Goal: Information Seeking & Learning: Learn about a topic

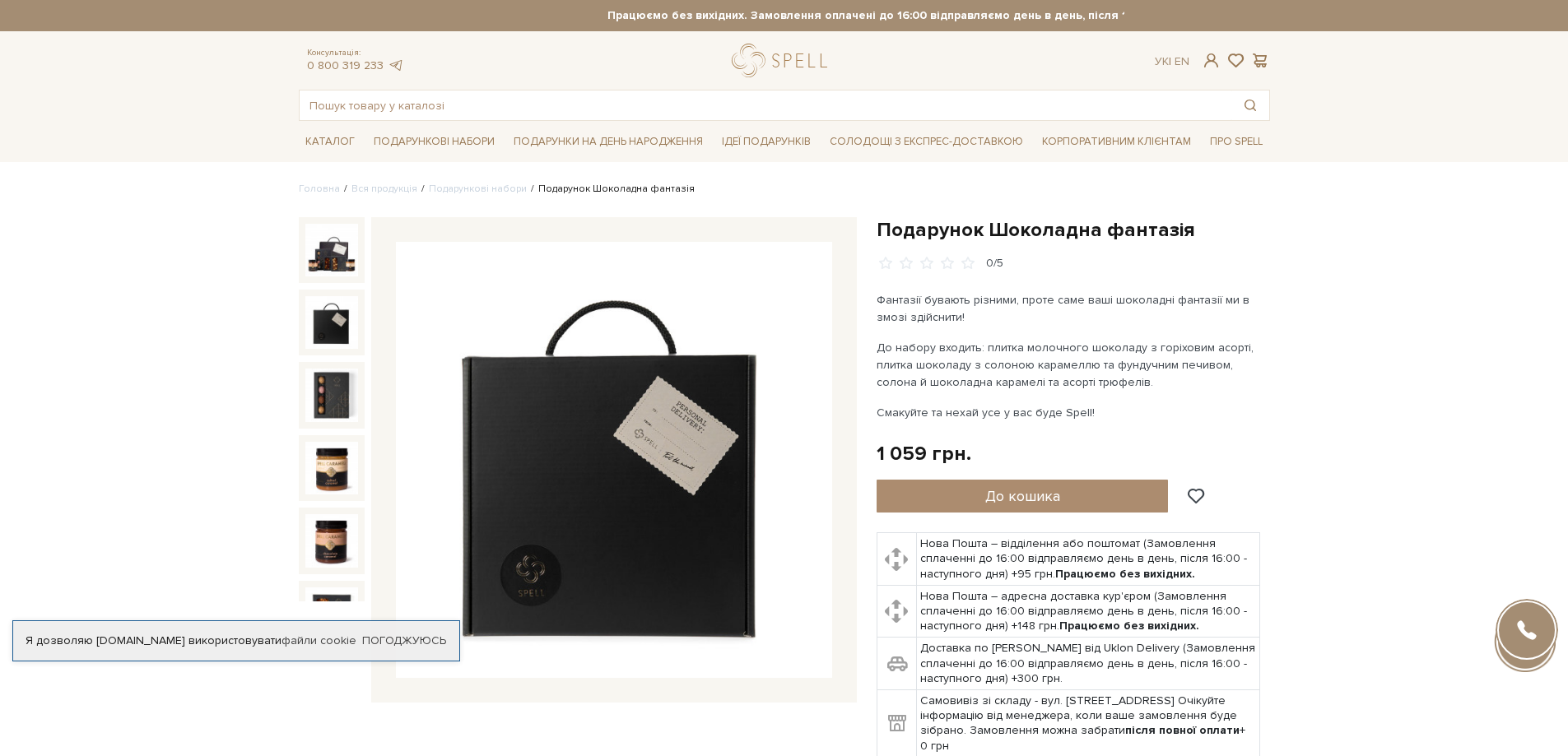
click at [328, 329] on img at bounding box center [332, 323] width 53 height 53
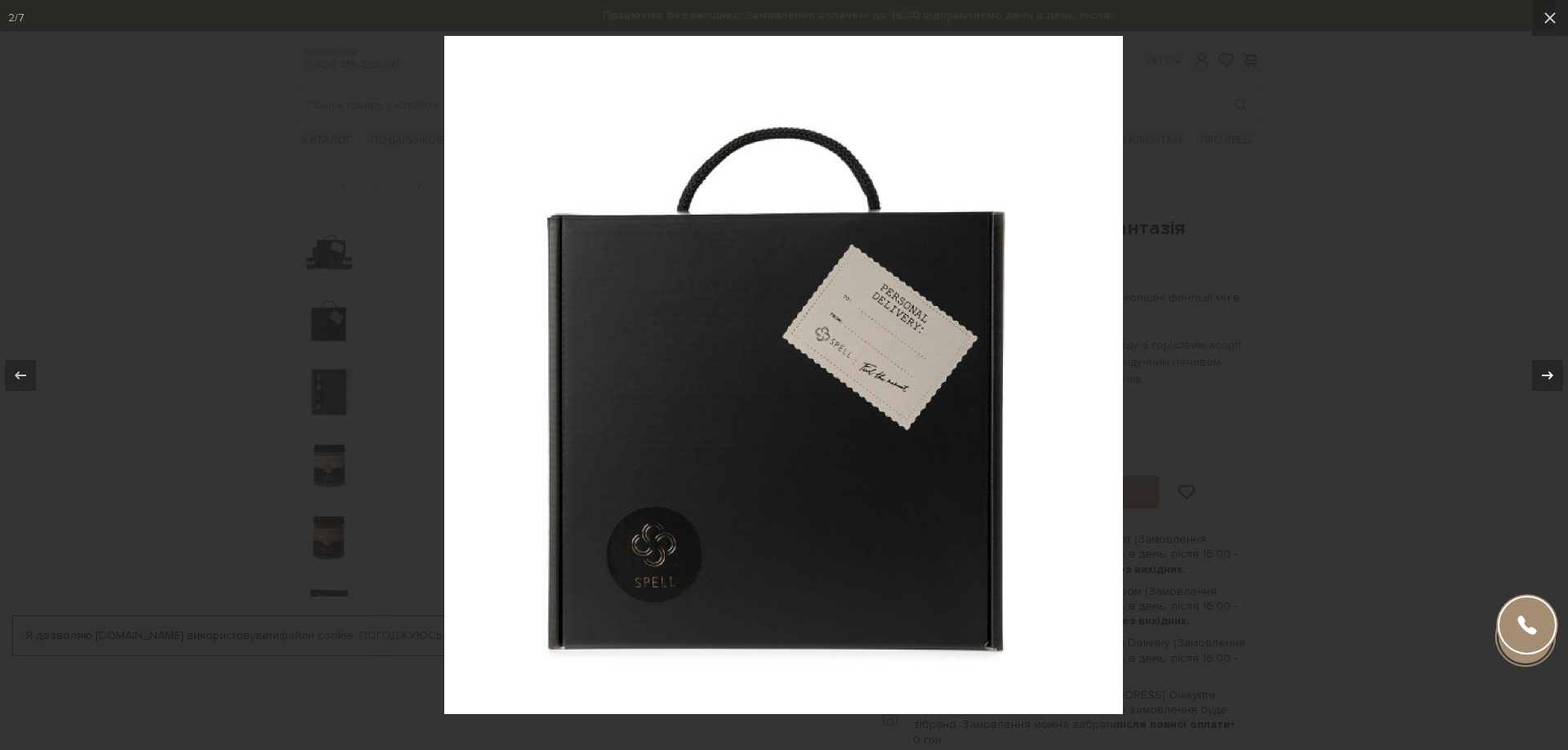
click at [1552, 377] on icon at bounding box center [1547, 375] width 20 height 20
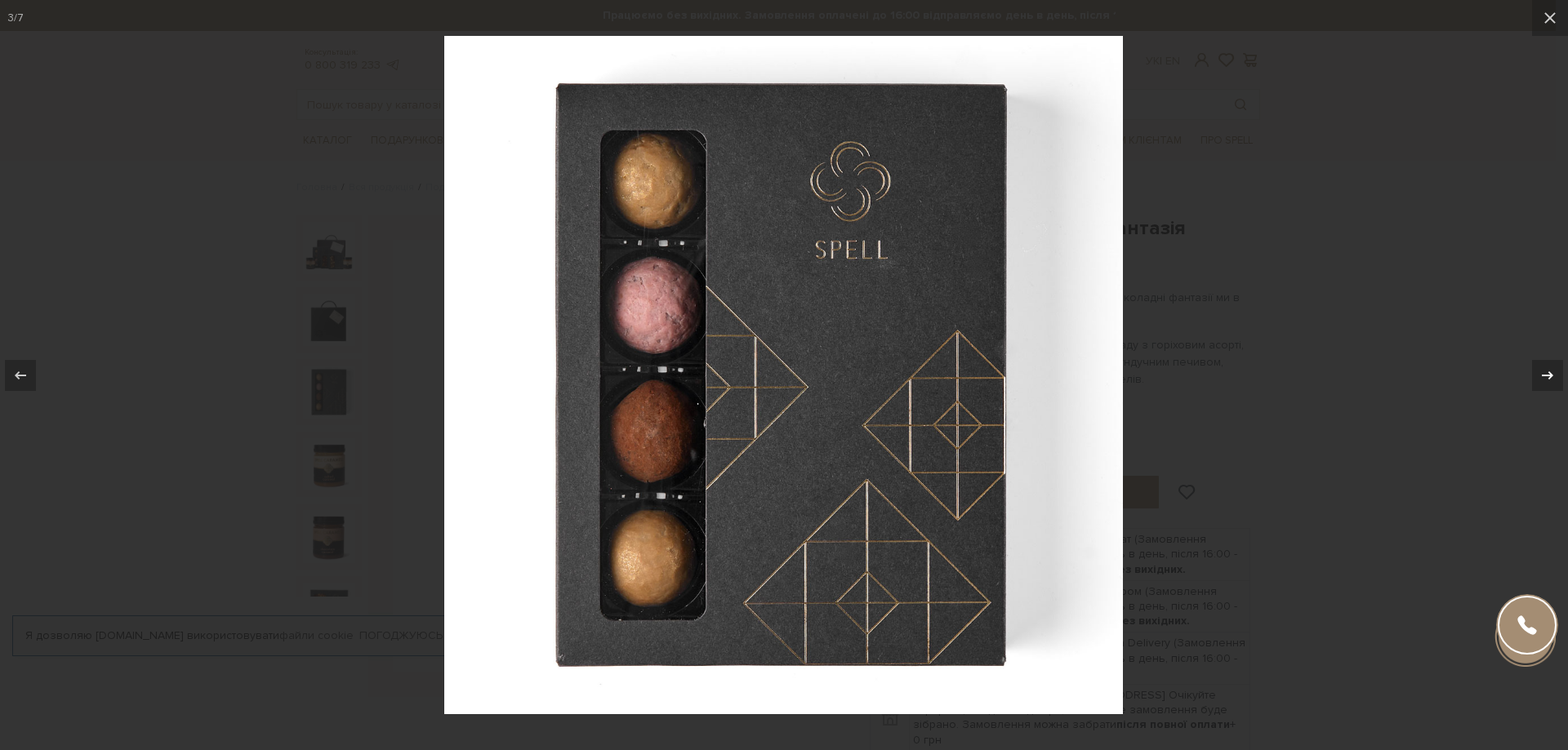
click at [1552, 377] on icon at bounding box center [1547, 375] width 20 height 20
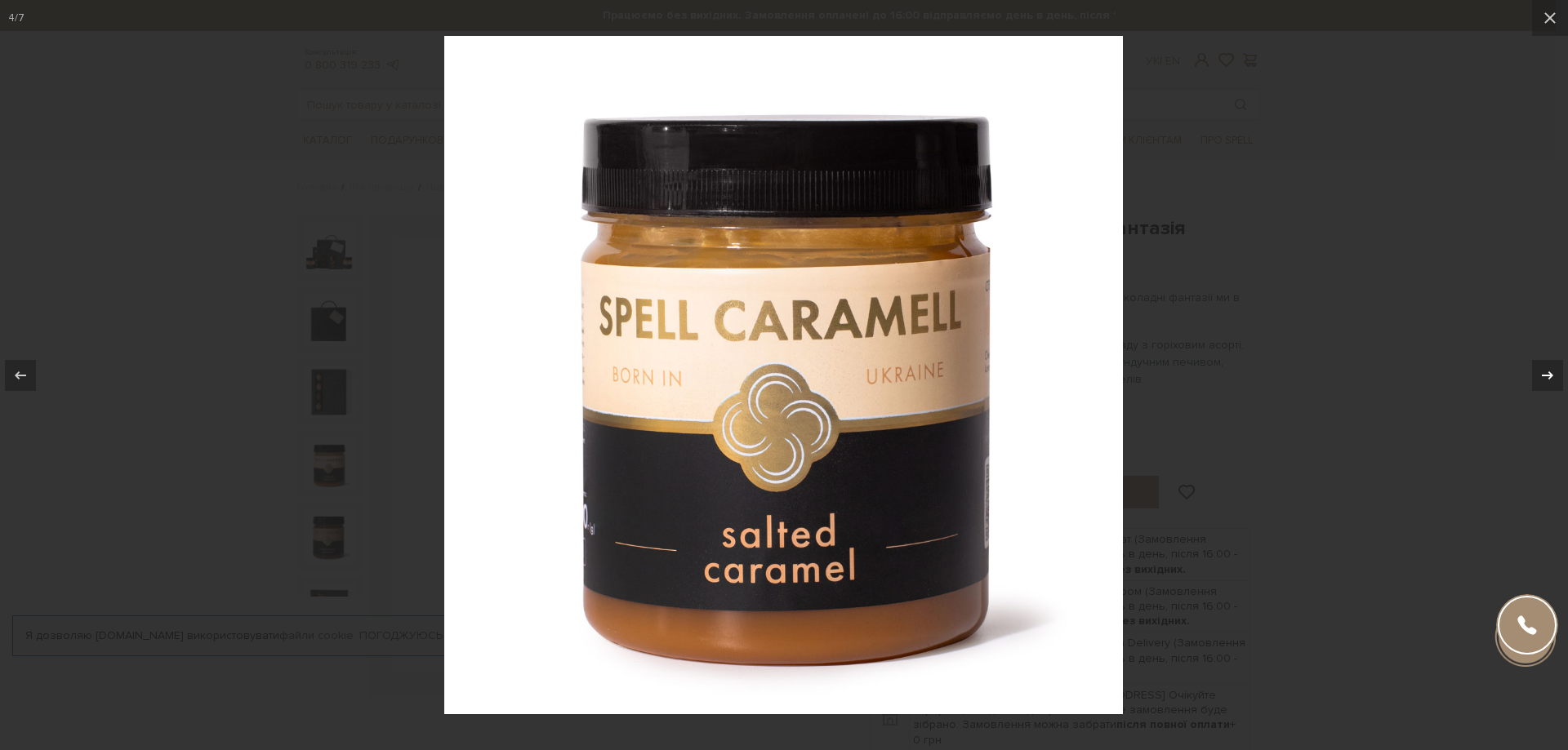
click at [1552, 377] on icon at bounding box center [1547, 375] width 20 height 20
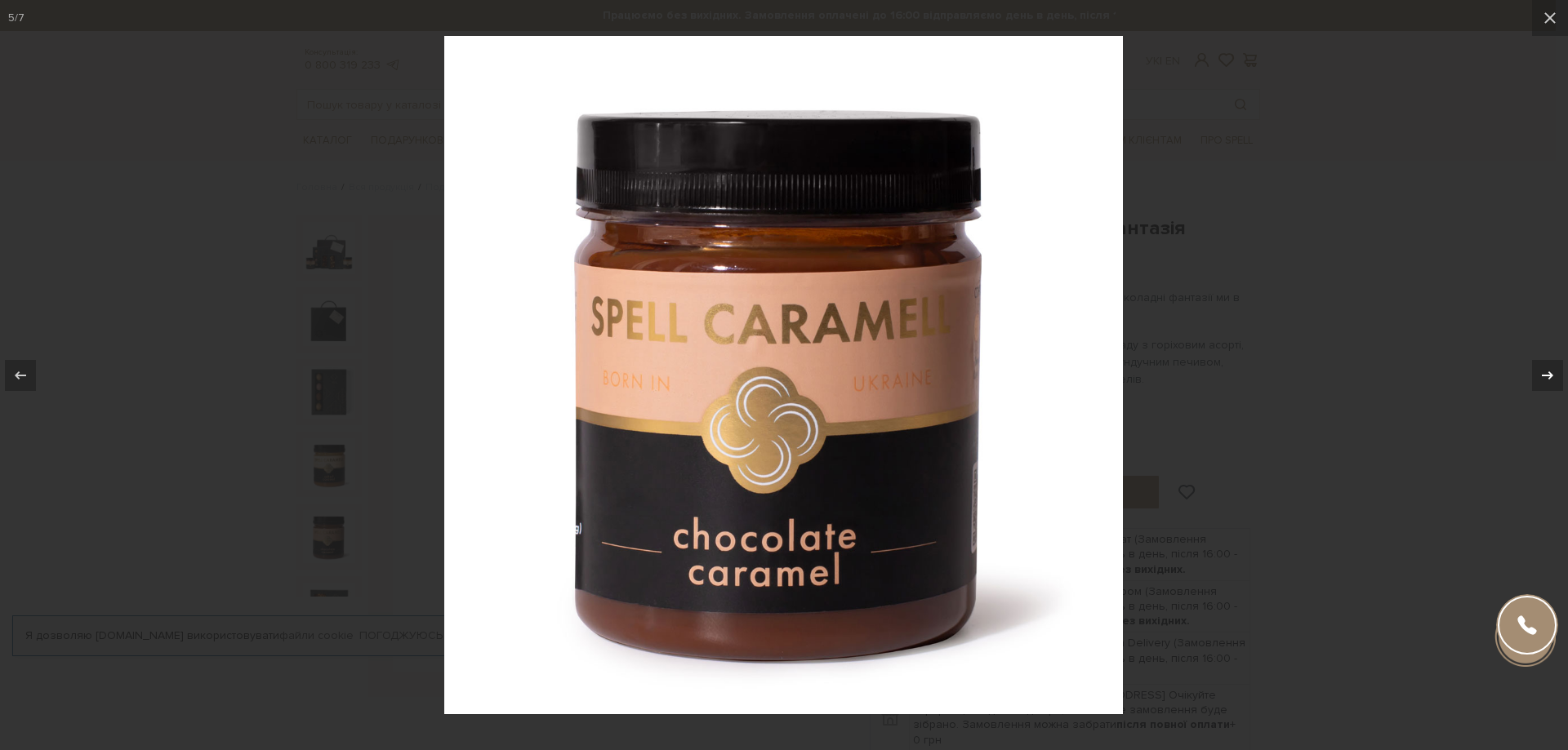
click at [1552, 377] on icon at bounding box center [1547, 375] width 20 height 20
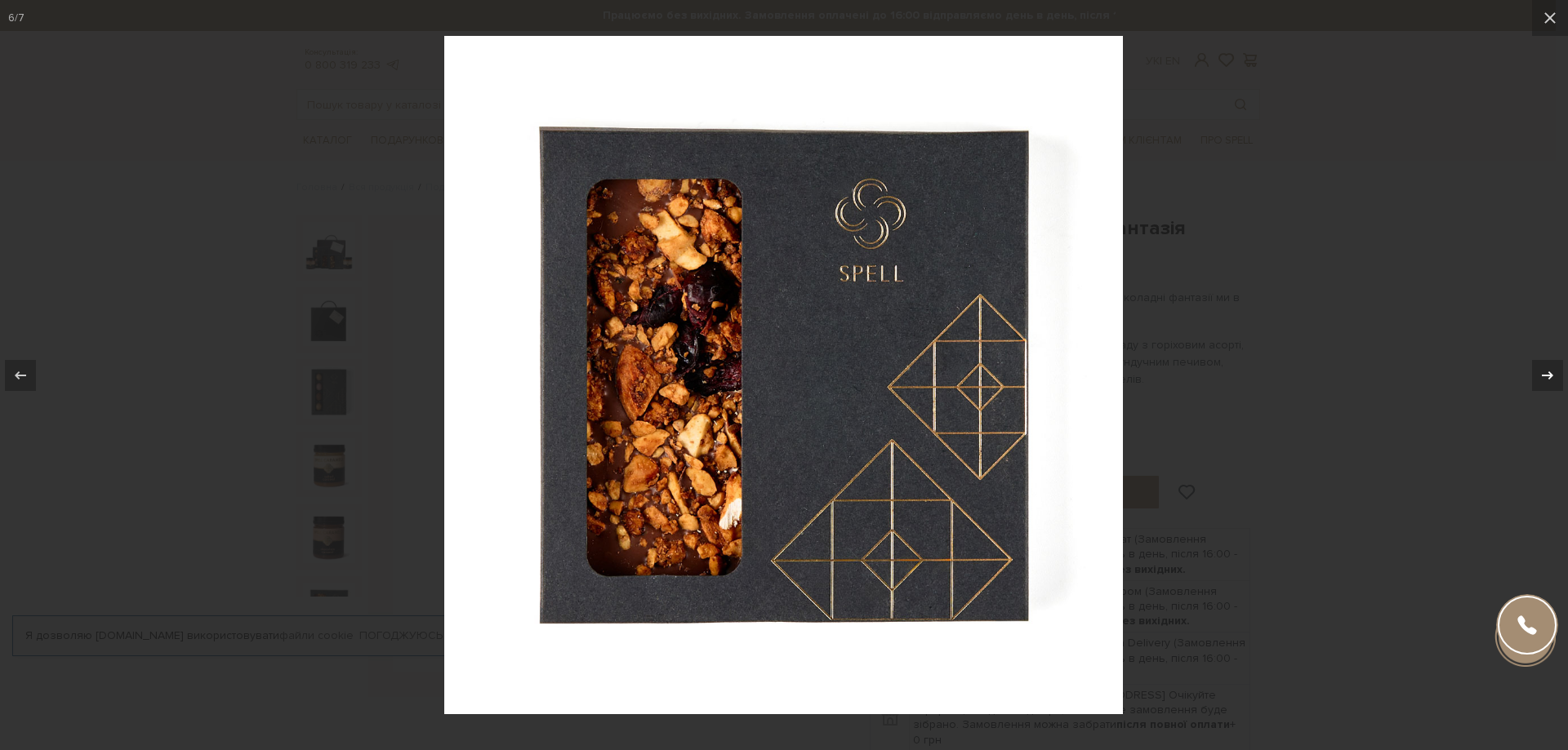
click at [1552, 377] on icon at bounding box center [1547, 375] width 20 height 20
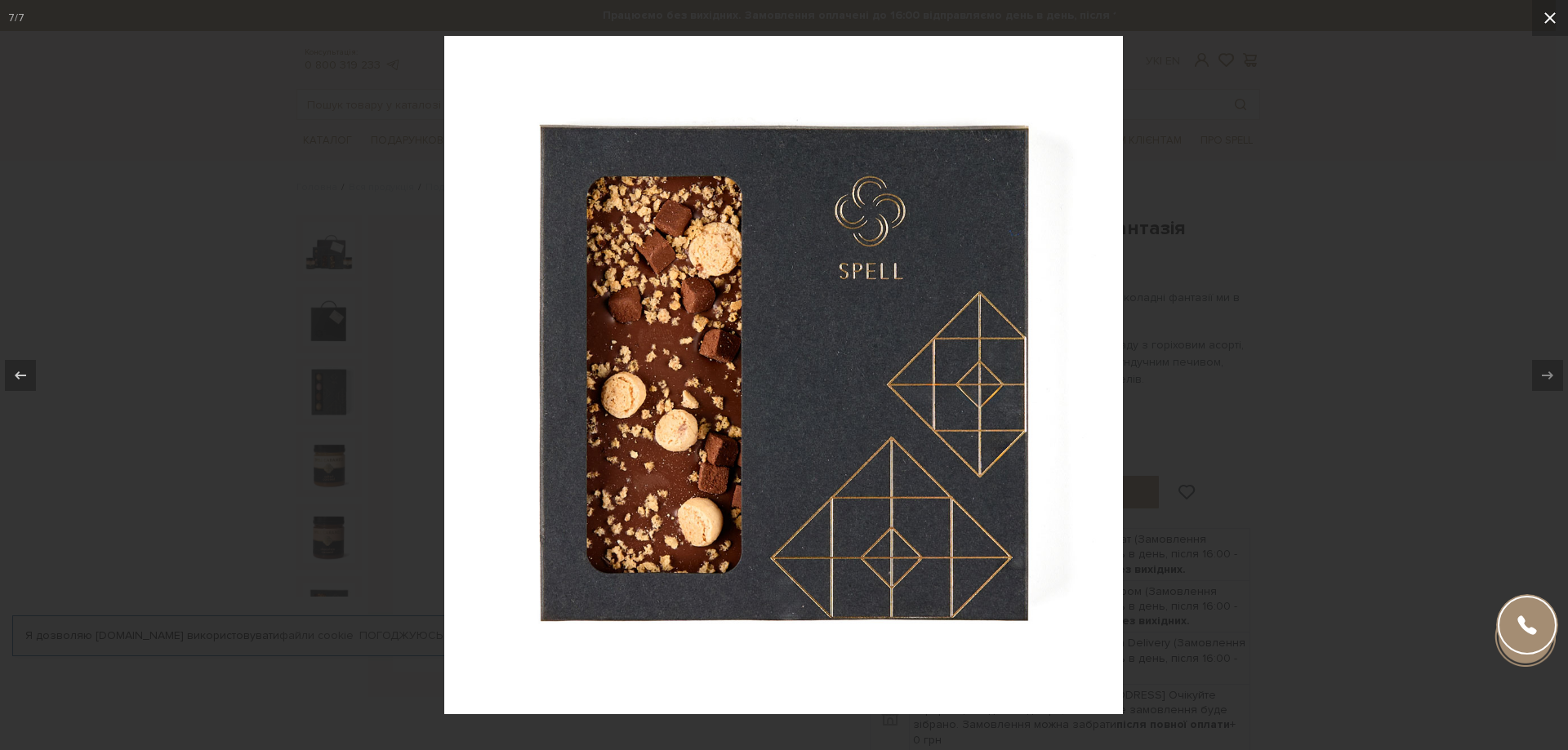
click at [1553, 20] on icon at bounding box center [1550, 18] width 20 height 20
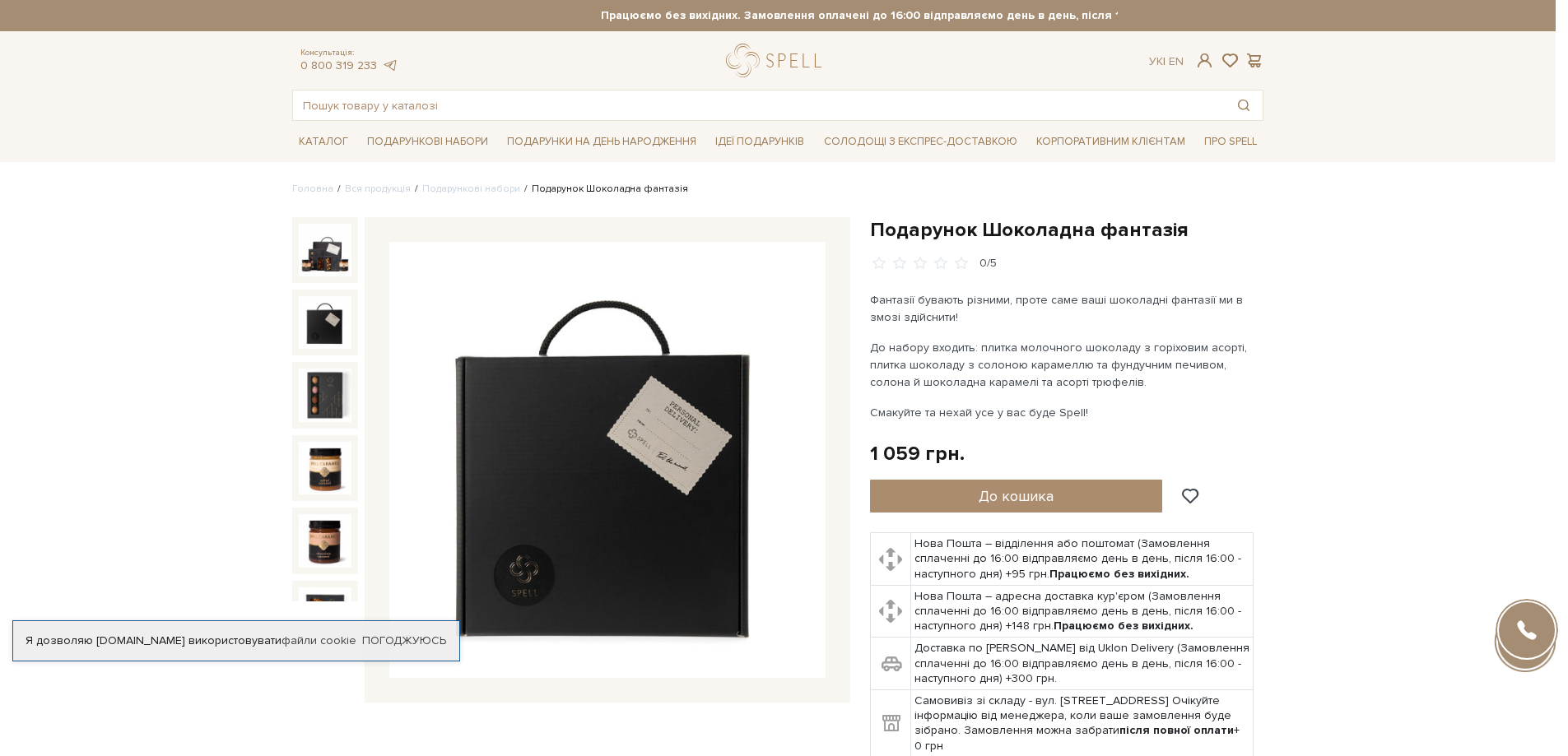
scroll to position [105, 0]
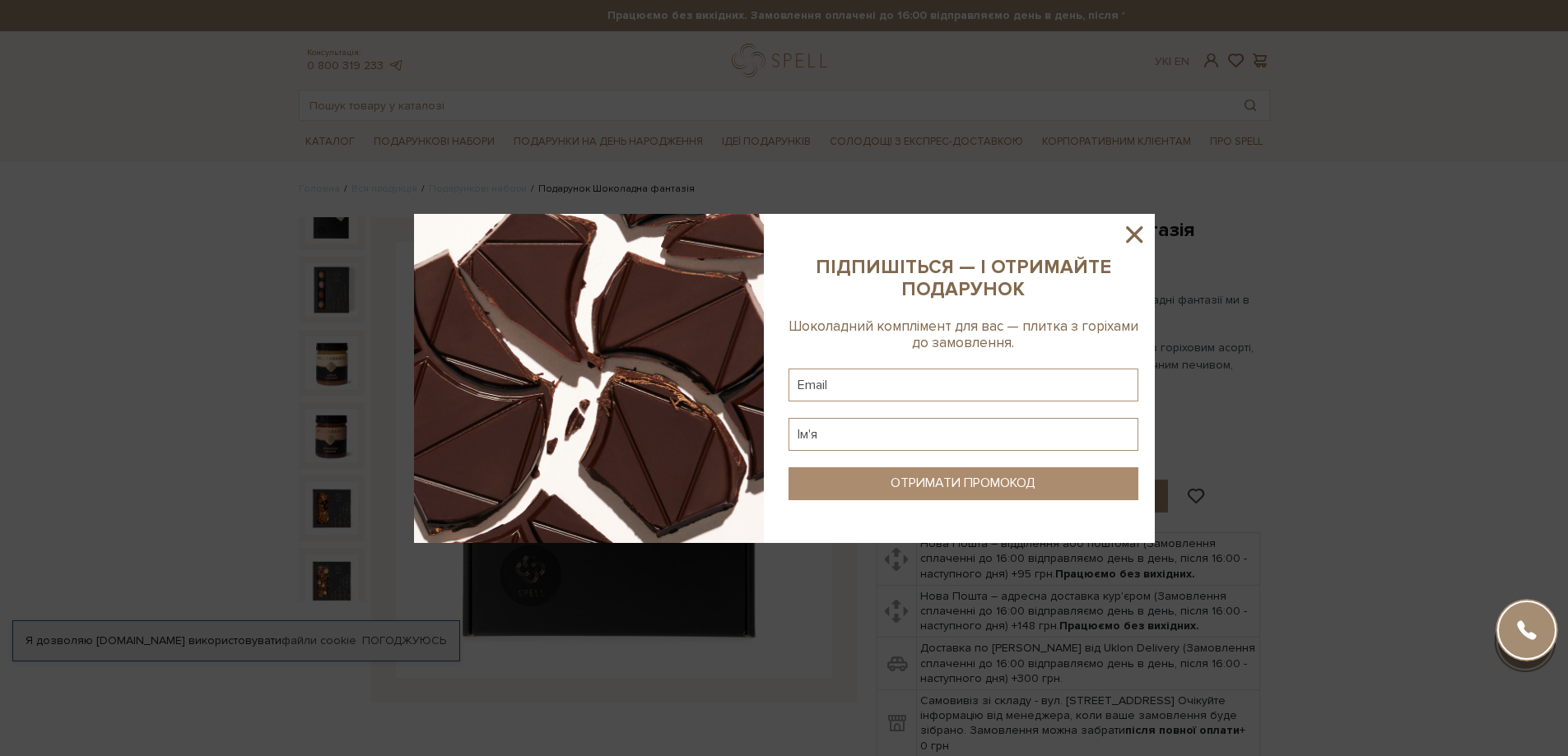
click at [1136, 236] on icon at bounding box center [1134, 234] width 17 height 17
